Goal: Navigation & Orientation: Find specific page/section

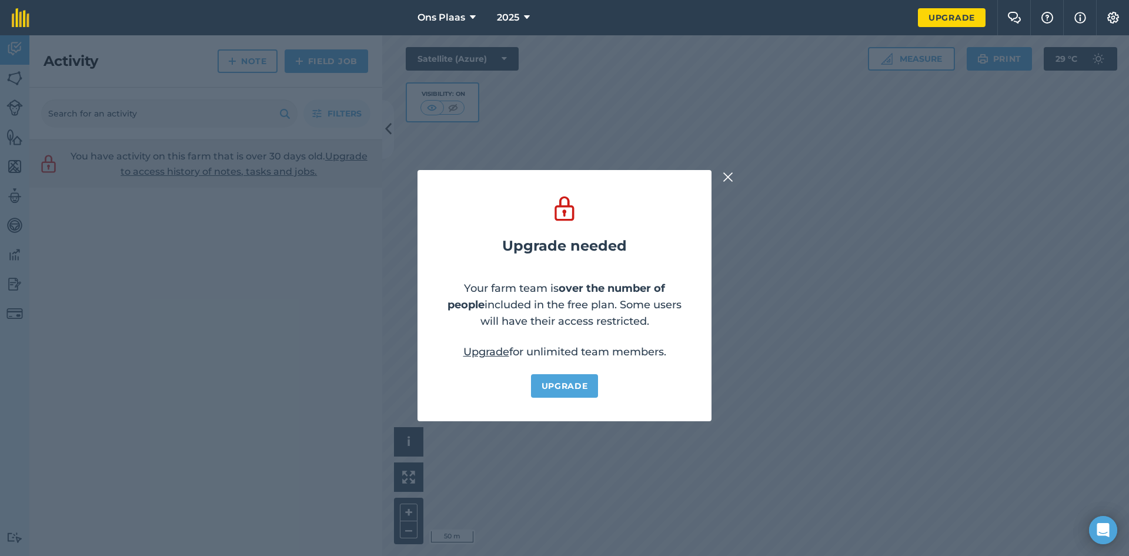
click at [730, 175] on img at bounding box center [728, 177] width 11 height 14
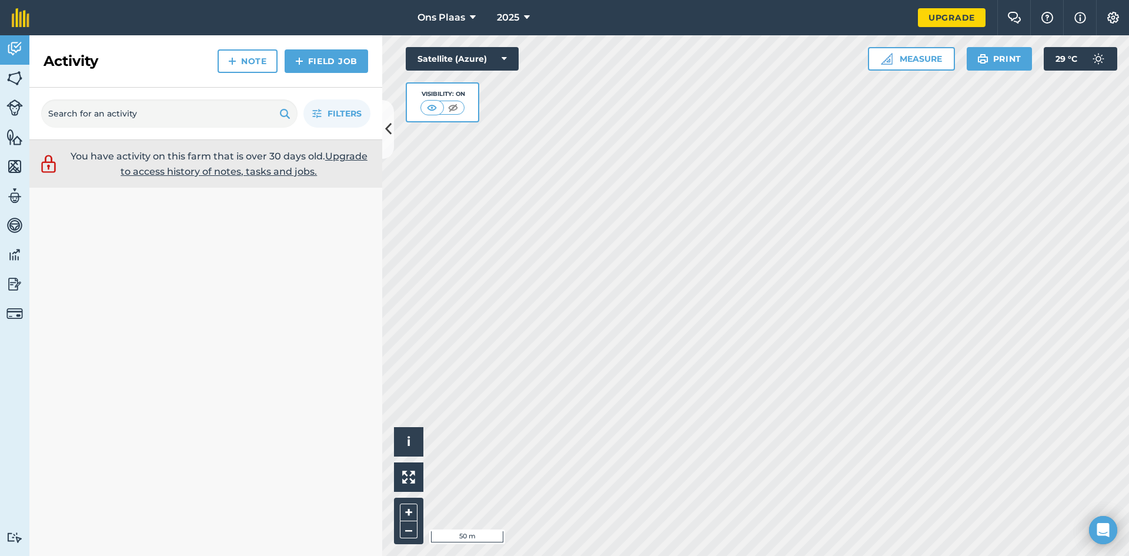
click at [860, 555] on html "Ons Plaas 2025 Upgrade Farm Chat Help Info Settings Map printing is not availab…" at bounding box center [564, 278] width 1129 height 556
